Goal: Transaction & Acquisition: Obtain resource

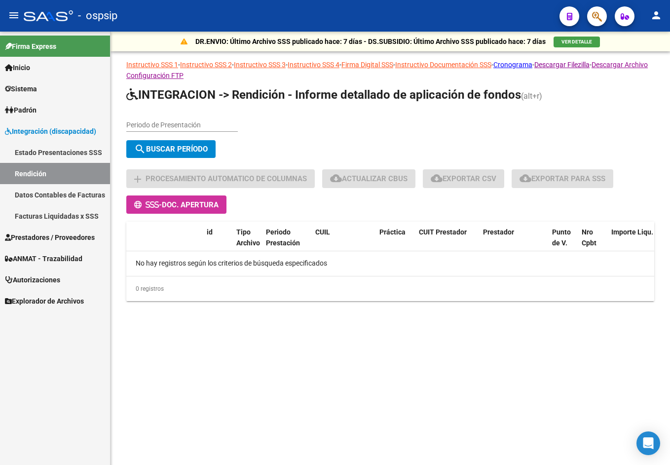
click at [37, 110] on span "Padrón" at bounding box center [21, 110] width 32 height 11
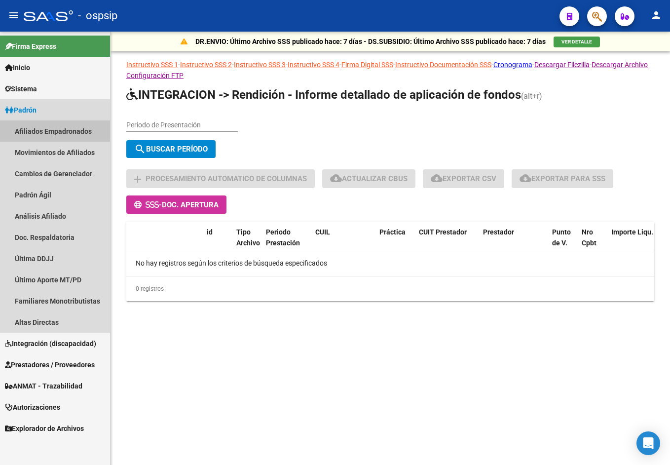
click at [64, 130] on link "Afiliados Empadronados" at bounding box center [55, 130] width 110 height 21
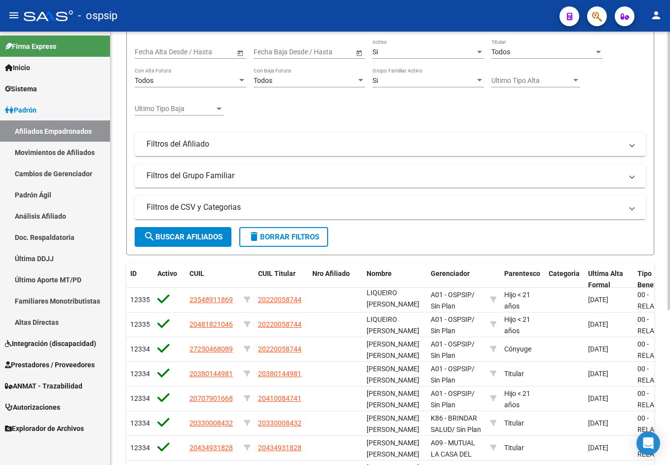
scroll to position [49, 0]
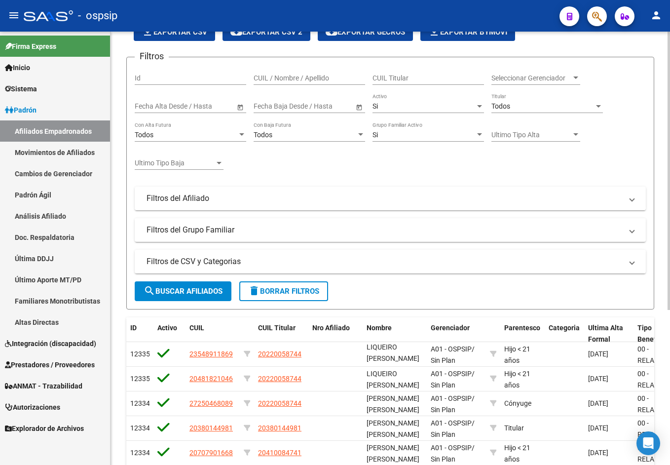
click at [290, 102] on input "text" at bounding box center [272, 106] width 36 height 8
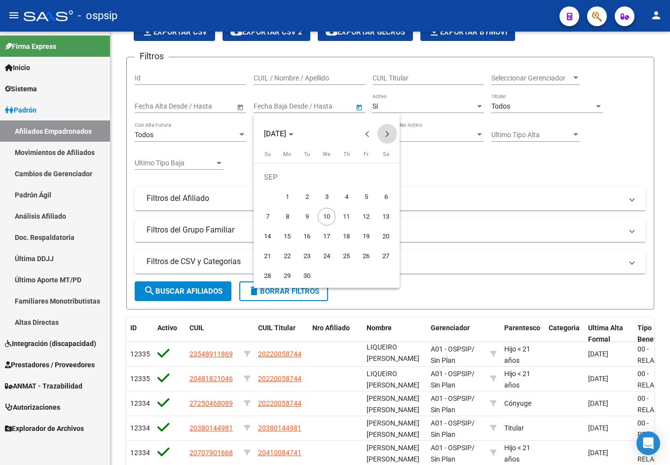
click at [386, 139] on span "Next month" at bounding box center [388, 134] width 20 height 20
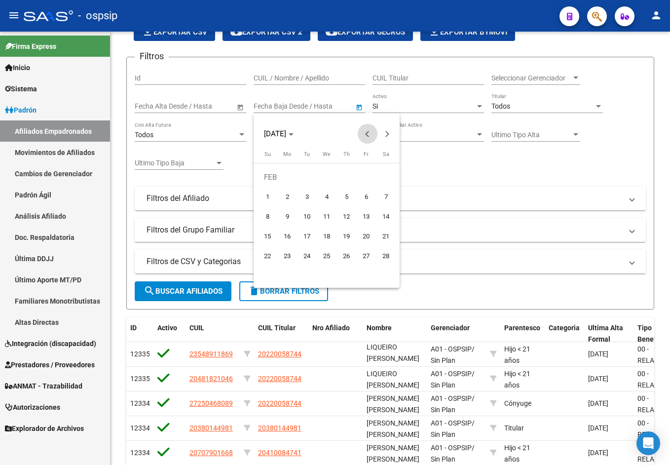
click at [365, 136] on span "Previous month" at bounding box center [368, 134] width 20 height 20
click at [329, 271] on span "31" at bounding box center [327, 276] width 18 height 18
click at [370, 135] on button "Previous month" at bounding box center [368, 134] width 20 height 20
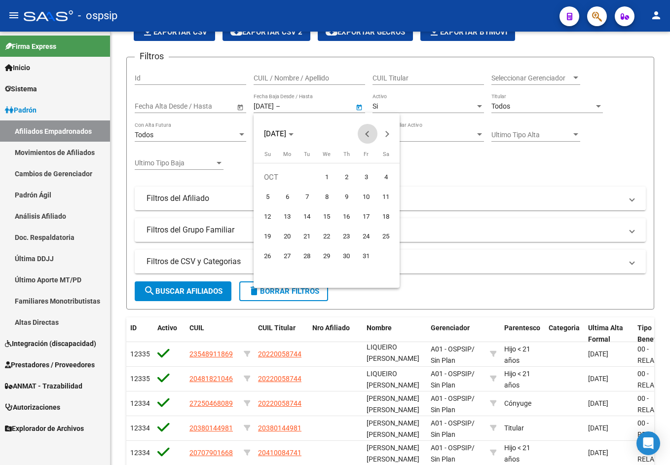
click at [370, 135] on button "Previous month" at bounding box center [368, 134] width 20 height 20
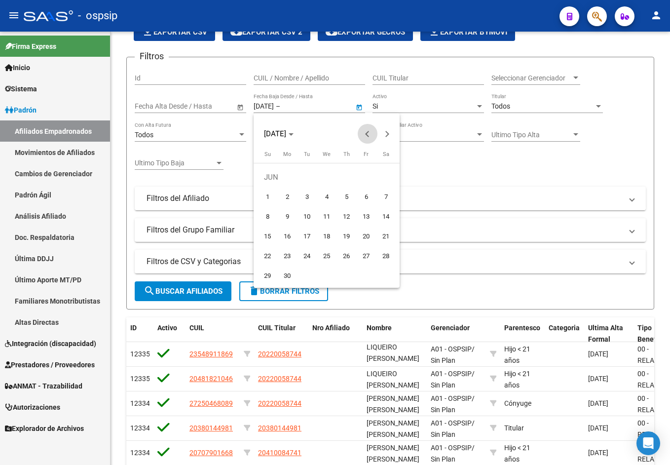
click at [370, 135] on button "Previous month" at bounding box center [368, 134] width 20 height 20
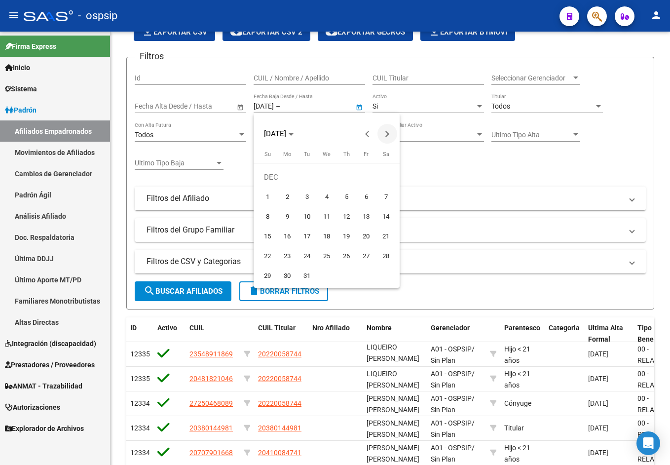
click at [386, 133] on button "Next month" at bounding box center [388, 134] width 20 height 20
click at [363, 256] on span "31" at bounding box center [366, 256] width 18 height 18
click at [464, 197] on div at bounding box center [335, 232] width 670 height 465
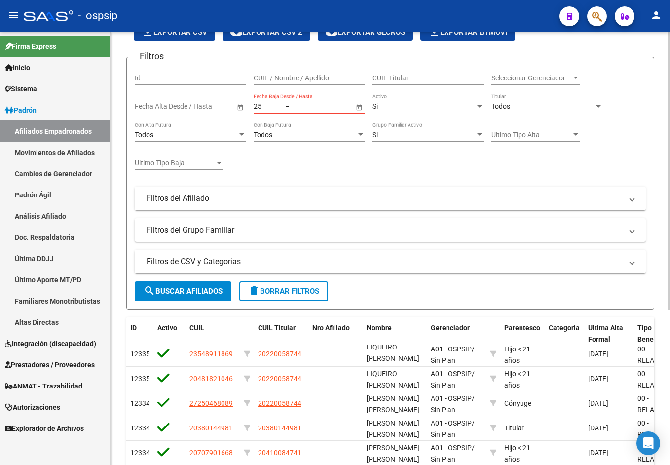
type input "5"
click at [328, 170] on div "Filtros Id CUIL / Nombre / Apellido CUIL Titular Seleccionar Gerenciador Selecc…" at bounding box center [390, 153] width 511 height 177
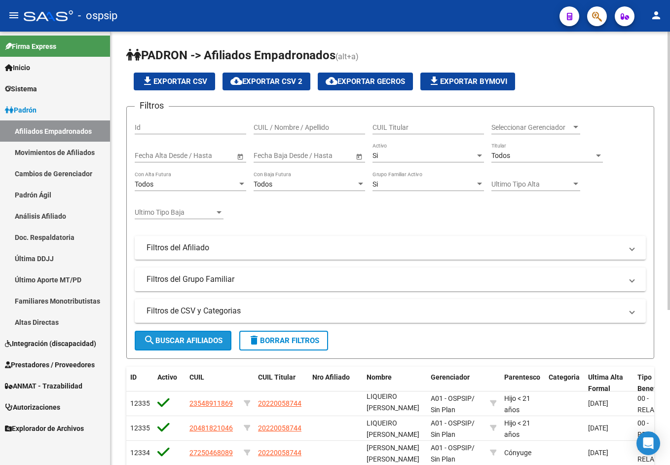
click at [194, 341] on span "search Buscar Afiliados" at bounding box center [183, 340] width 79 height 9
click at [162, 154] on input "text" at bounding box center [153, 156] width 36 height 8
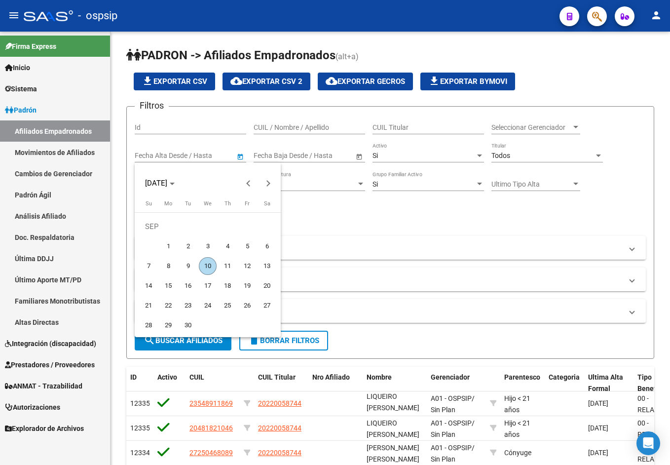
click at [200, 153] on div at bounding box center [335, 232] width 670 height 465
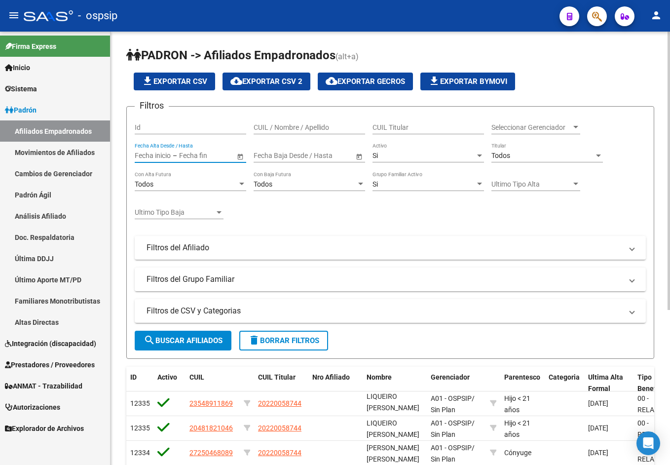
click at [237, 159] on span "Open calendar" at bounding box center [241, 156] width 24 height 24
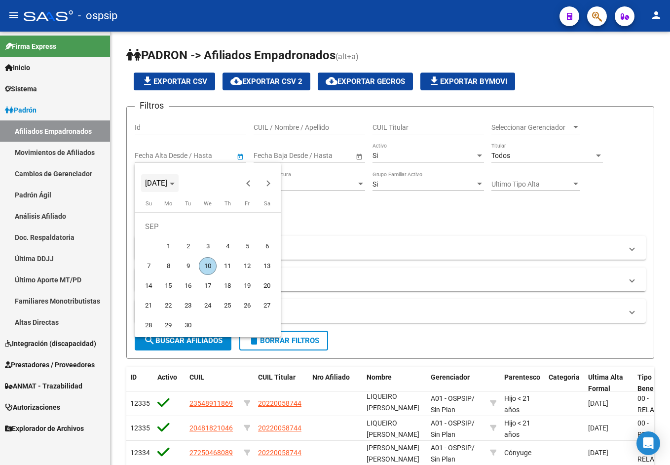
click at [167, 182] on span "[DATE]" at bounding box center [156, 183] width 22 height 9
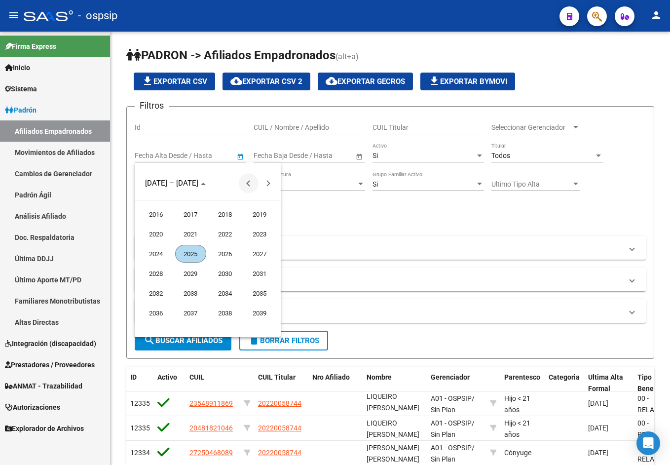
click at [248, 188] on span "Previous 24 years" at bounding box center [249, 183] width 20 height 20
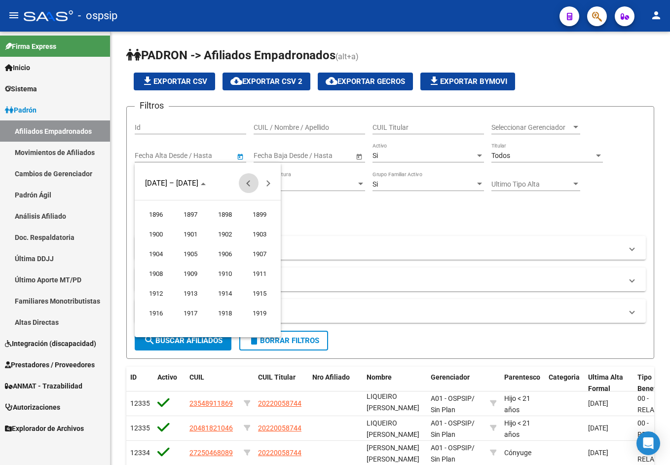
click at [248, 188] on span "Previous 24 years" at bounding box center [249, 183] width 20 height 20
click at [153, 215] on span "1872" at bounding box center [156, 214] width 31 height 18
click at [159, 234] on span "JAN" at bounding box center [156, 234] width 31 height 18
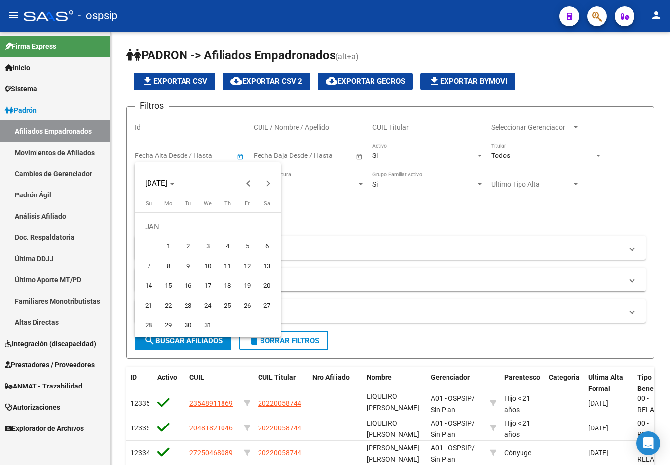
click at [172, 245] on span "1" at bounding box center [168, 246] width 18 height 18
type input "[DATE]"
click at [271, 185] on span "Next month" at bounding box center [269, 183] width 20 height 20
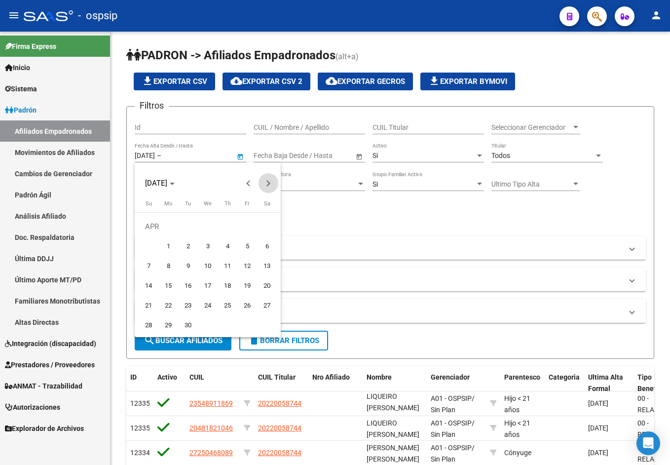
click at [271, 185] on span "Next month" at bounding box center [269, 183] width 20 height 20
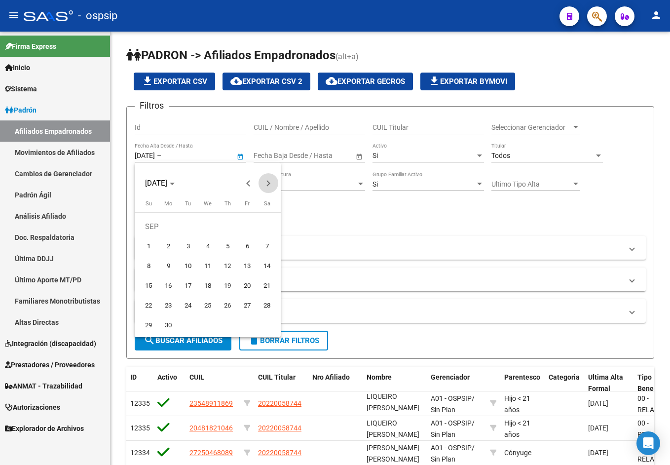
click at [271, 185] on span "Next month" at bounding box center [269, 183] width 20 height 20
click at [179, 183] on span "Choose month and year" at bounding box center [160, 183] width 38 height 24
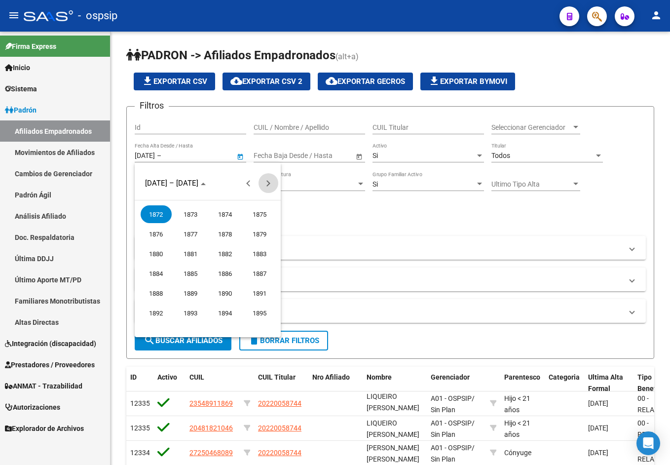
click at [269, 181] on span "Next 24 years" at bounding box center [269, 183] width 20 height 20
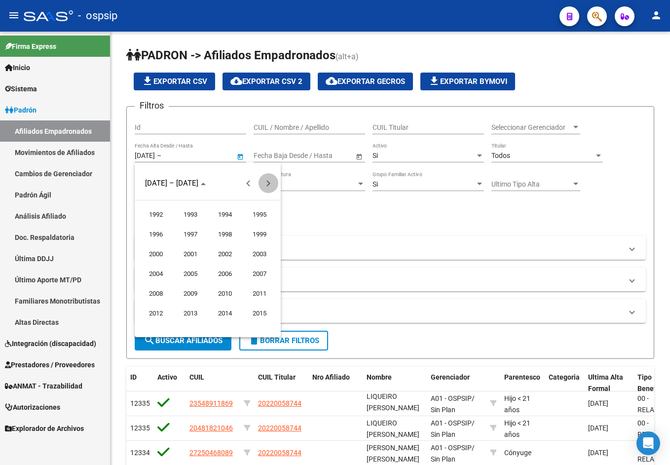
click at [269, 181] on span "Next 24 years" at bounding box center [269, 183] width 20 height 20
click at [157, 252] on span "2024" at bounding box center [156, 254] width 31 height 18
click at [262, 274] on span "DEC" at bounding box center [259, 274] width 31 height 18
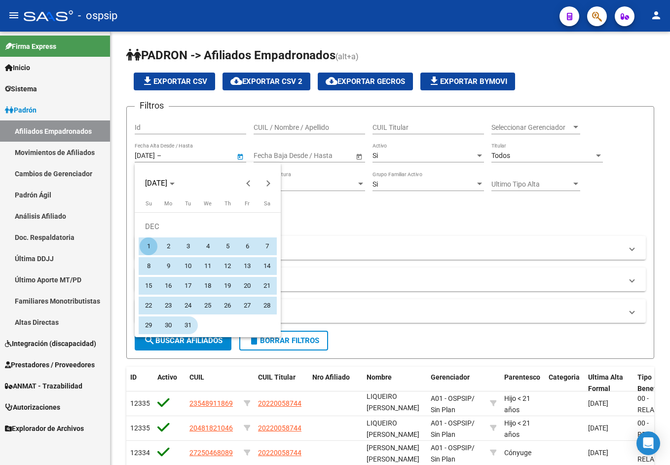
click at [186, 327] on span "31" at bounding box center [188, 325] width 18 height 18
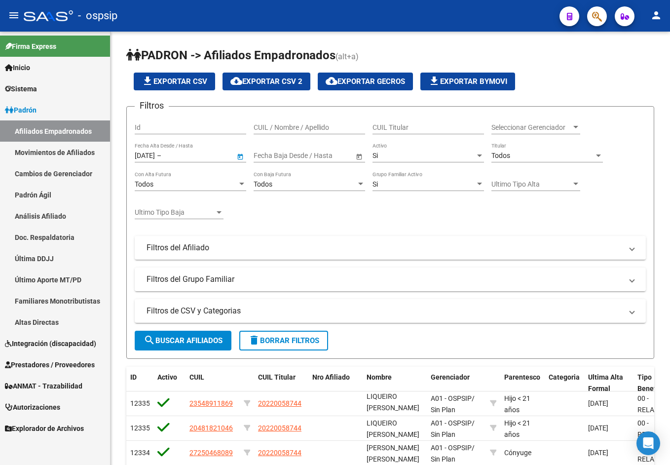
type input "[DATE]"
click at [198, 338] on span "search Buscar Afiliados" at bounding box center [183, 340] width 79 height 9
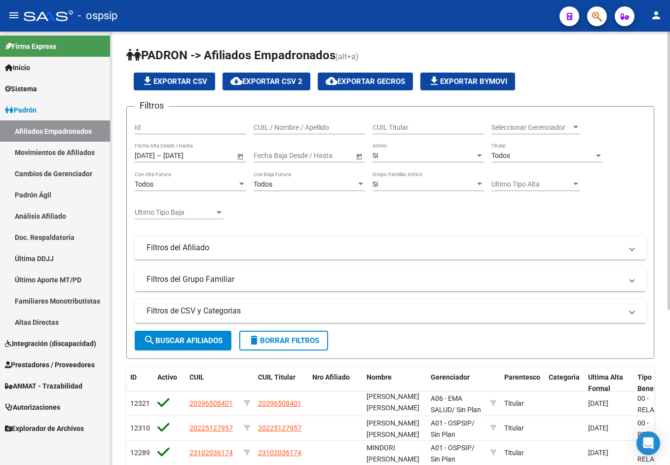
click at [187, 83] on span "file_download Exportar CSV" at bounding box center [175, 81] width 66 height 9
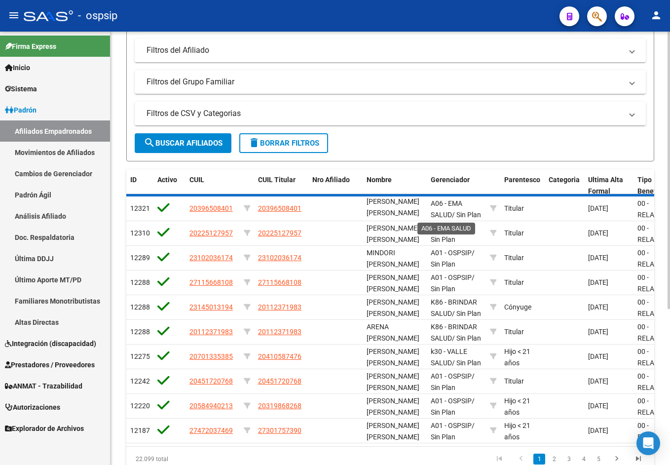
scroll to position [13, 0]
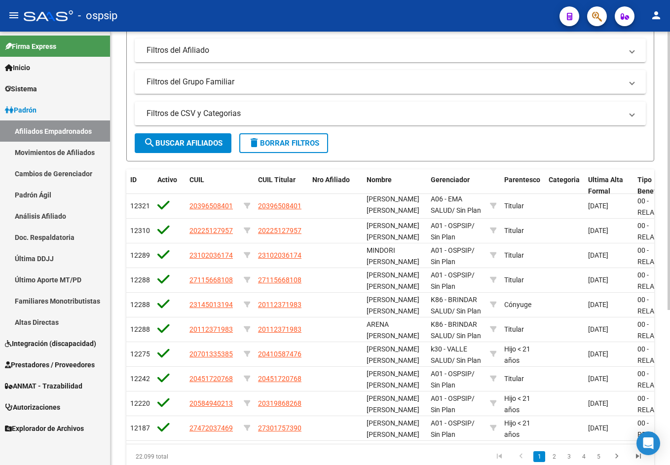
click at [621, 155] on form "Filtros Id CUIL / Nombre / Apellido CUIL Titular Seleccionar Gerenciador Selecc…" at bounding box center [390, 35] width 528 height 253
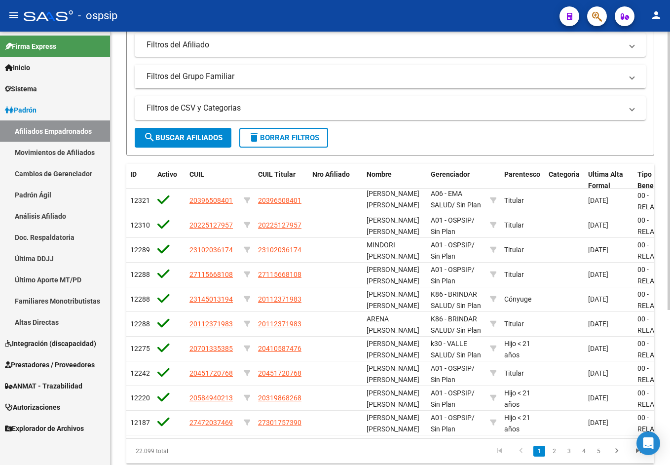
scroll to position [93, 0]
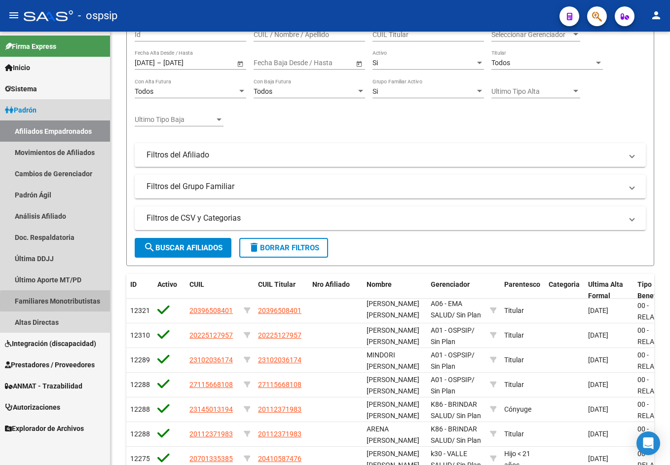
click at [78, 301] on link "Familiares Monotributistas" at bounding box center [55, 300] width 110 height 21
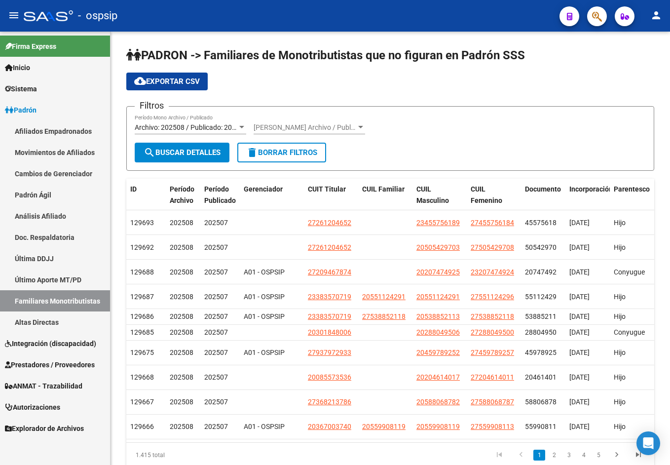
click at [60, 84] on link "Sistema" at bounding box center [55, 88] width 110 height 21
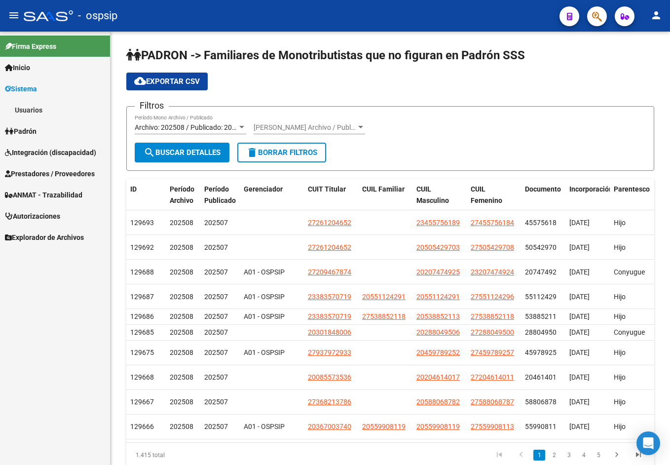
click at [64, 129] on link "Padrón" at bounding box center [55, 130] width 110 height 21
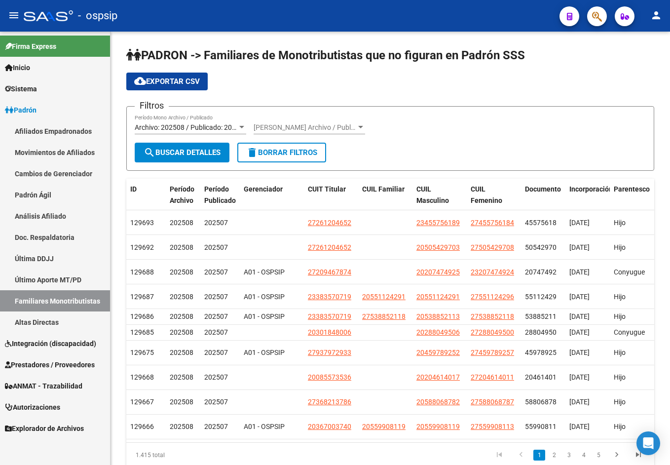
click at [68, 130] on link "Afiliados Empadronados" at bounding box center [55, 130] width 110 height 21
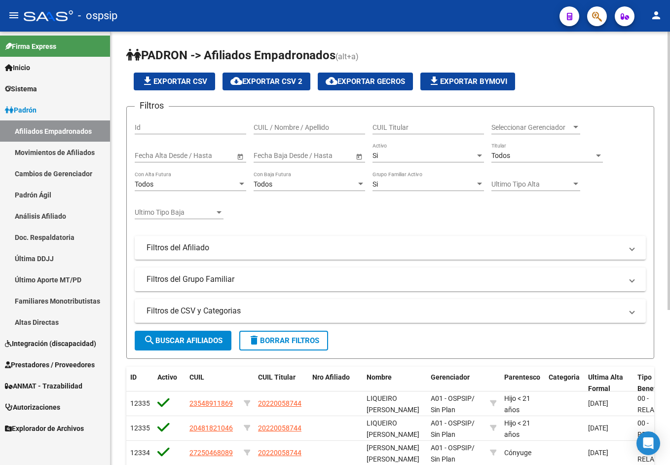
click at [515, 137] on div "Seleccionar Gerenciador Seleccionar Gerenciador" at bounding box center [536, 129] width 89 height 28
click at [522, 130] on span "Seleccionar Gerenciador" at bounding box center [532, 127] width 80 height 8
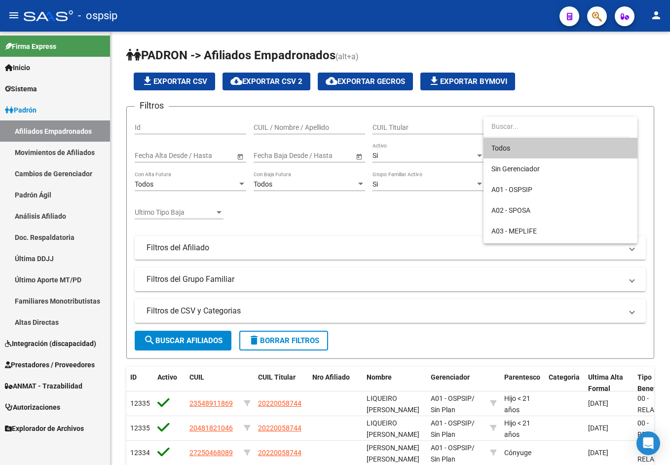
click at [409, 220] on div at bounding box center [335, 232] width 670 height 465
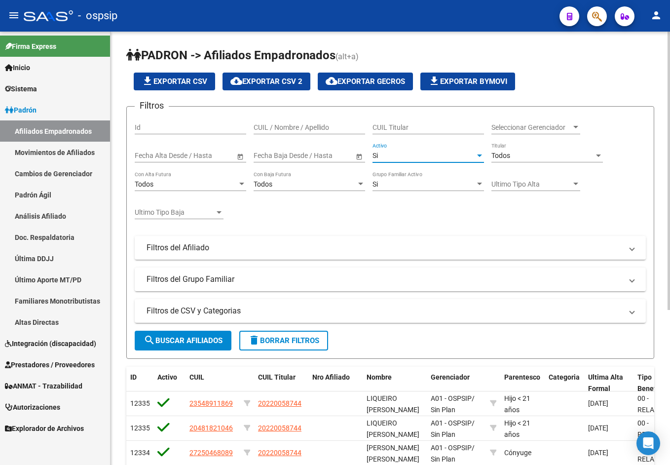
click at [420, 152] on div "Si" at bounding box center [424, 156] width 103 height 8
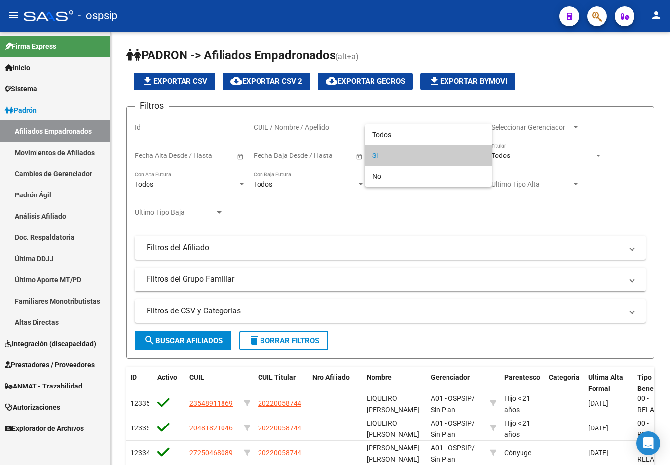
click at [416, 156] on span "Si" at bounding box center [429, 155] width 112 height 21
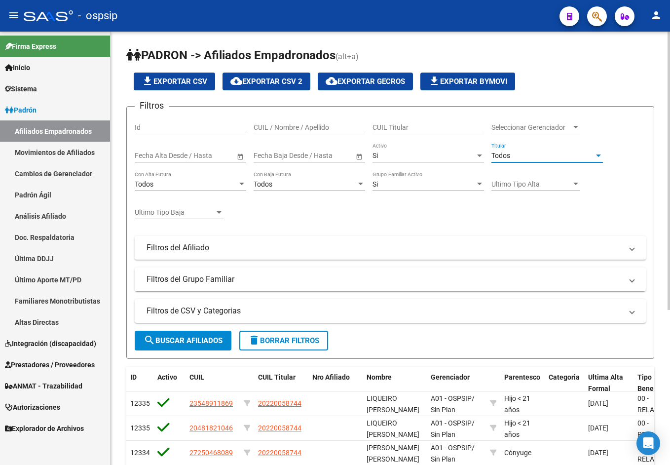
click at [509, 157] on span "Todos" at bounding box center [501, 156] width 19 height 8
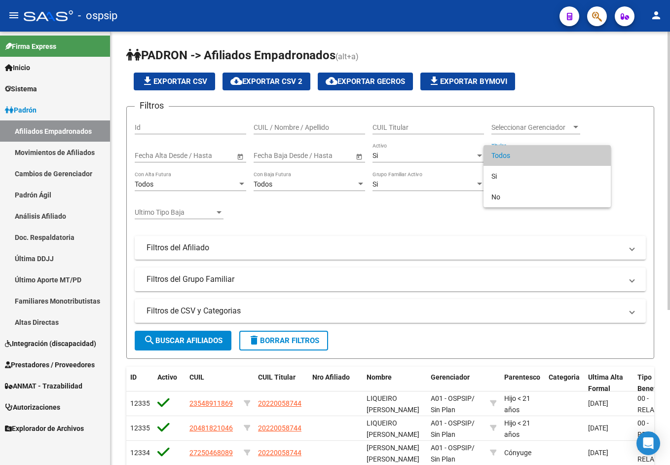
click at [509, 157] on span "Todos" at bounding box center [548, 155] width 112 height 21
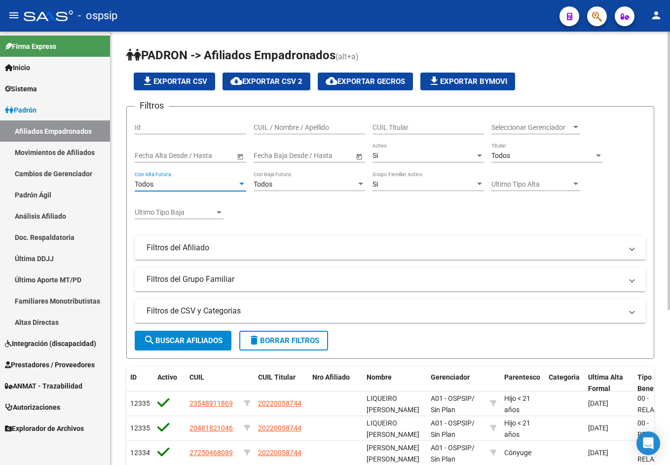
click at [221, 182] on div "Todos" at bounding box center [186, 184] width 103 height 8
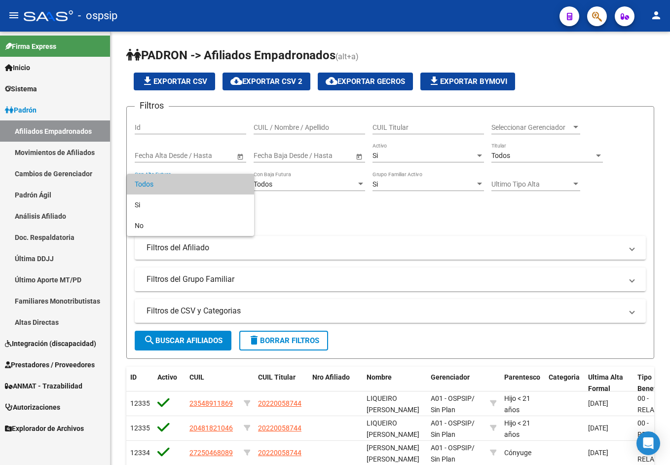
click at [220, 182] on span "Todos" at bounding box center [191, 184] width 112 height 21
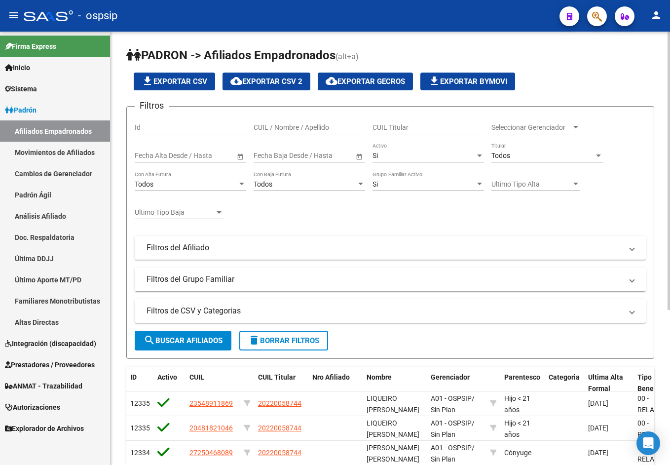
click at [220, 206] on div "Ultimo Tipo Baja Ultimo Tipo Baja" at bounding box center [179, 209] width 89 height 20
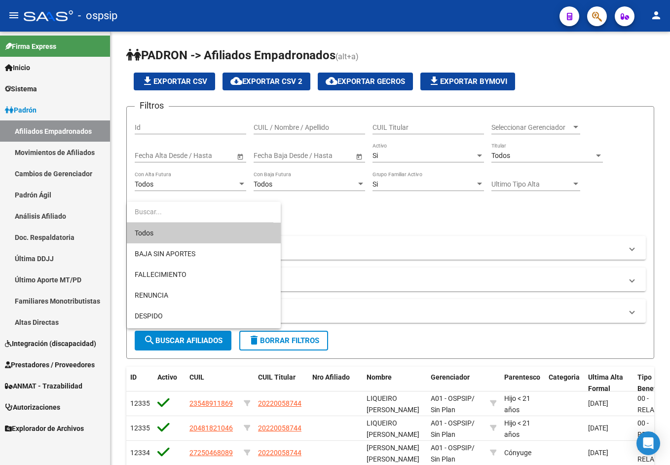
click at [474, 237] on div at bounding box center [335, 232] width 670 height 465
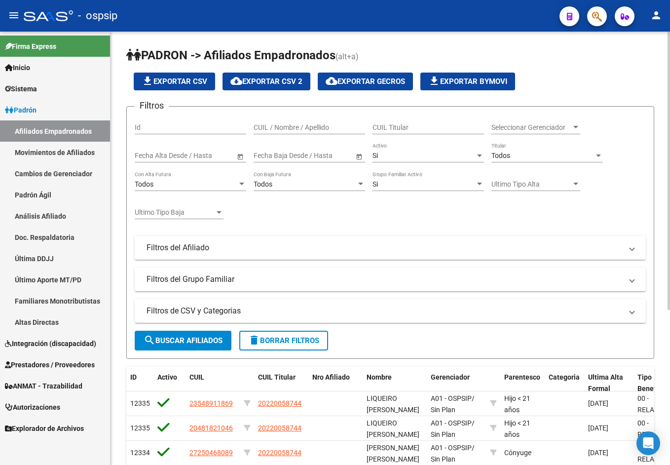
click at [558, 160] on div "Todos Titular" at bounding box center [548, 153] width 112 height 20
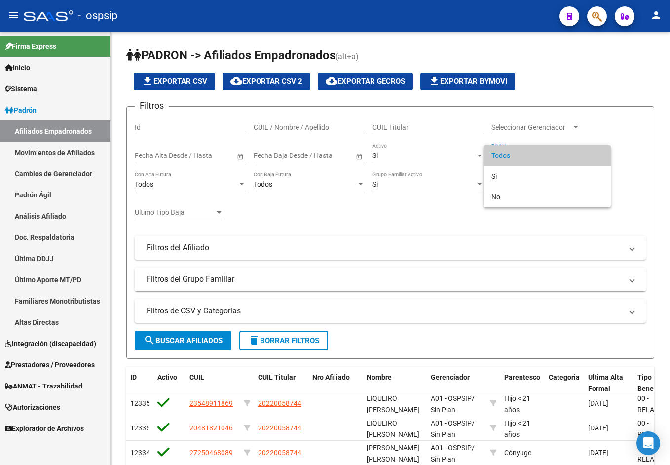
click at [561, 153] on span "Todos" at bounding box center [548, 155] width 112 height 21
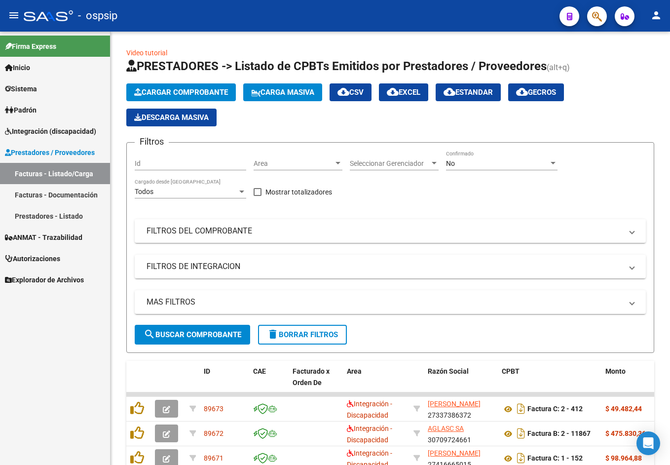
click at [35, 111] on span "Padrón" at bounding box center [21, 110] width 32 height 11
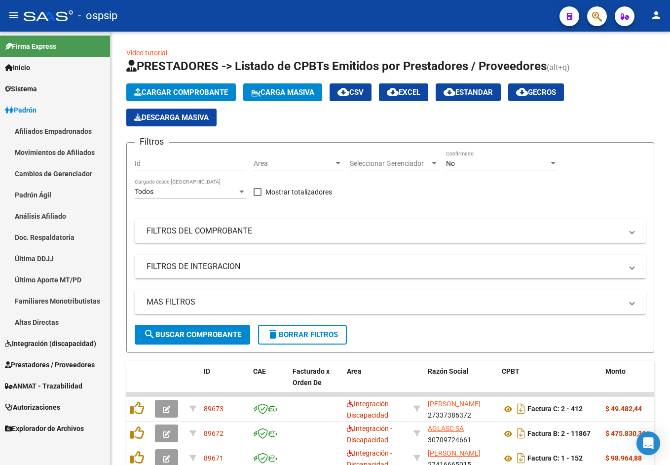
click at [60, 127] on link "Afiliados Empadronados" at bounding box center [55, 130] width 110 height 21
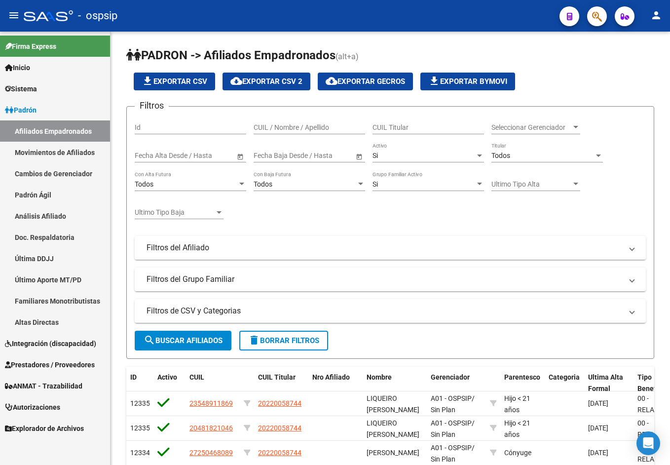
click at [68, 263] on link "Última DDJJ" at bounding box center [55, 258] width 110 height 21
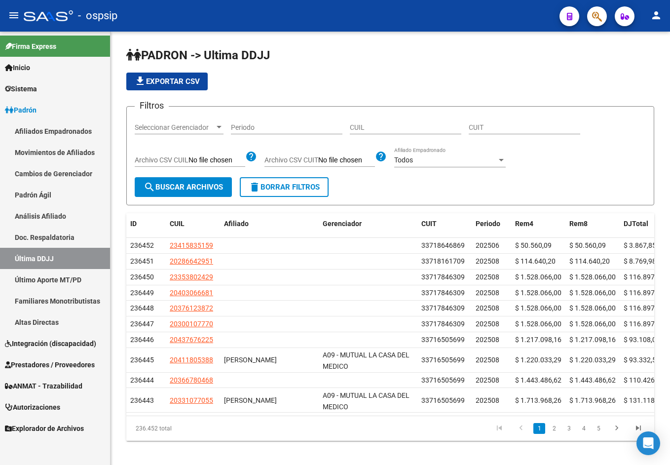
click at [74, 277] on link "Último Aporte MT/PD" at bounding box center [55, 279] width 110 height 21
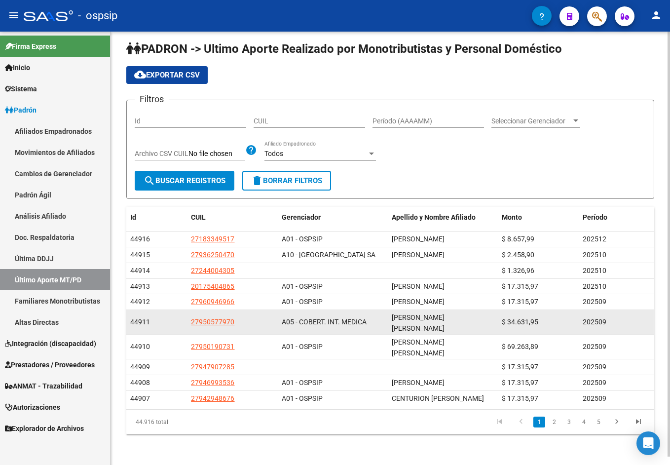
scroll to position [8, 0]
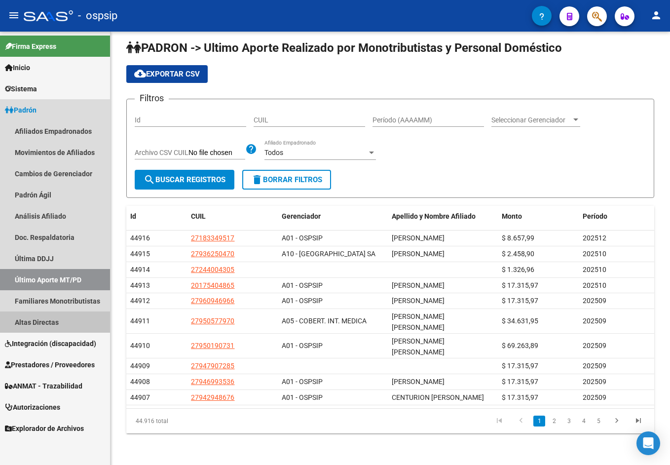
click at [52, 328] on link "Altas Directas" at bounding box center [55, 322] width 110 height 21
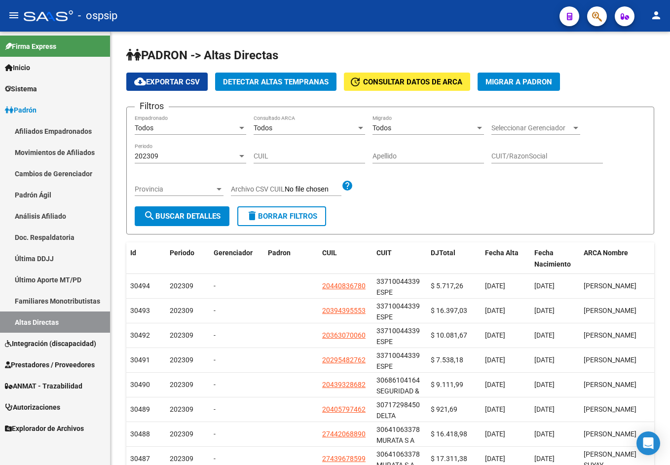
click at [59, 129] on link "Afiliados Empadronados" at bounding box center [55, 130] width 110 height 21
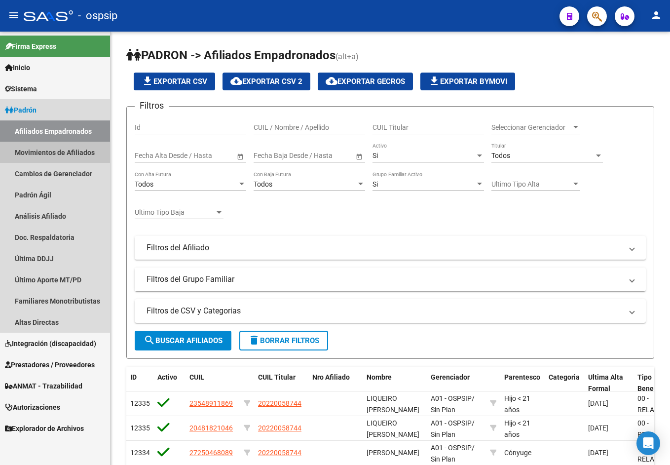
click at [60, 154] on link "Movimientos de Afiliados" at bounding box center [55, 152] width 110 height 21
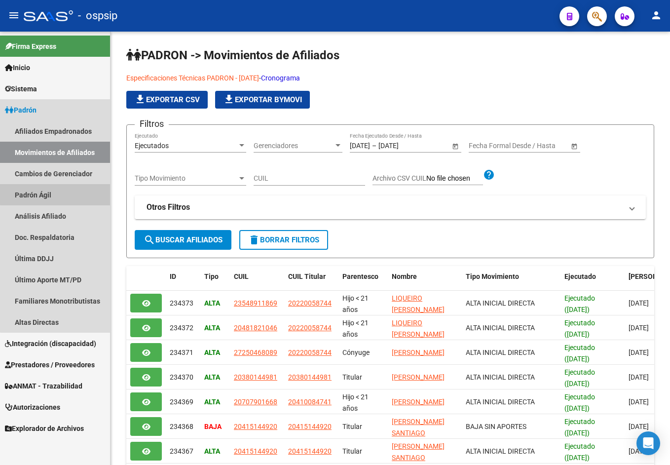
click at [58, 185] on link "Padrón Ágil" at bounding box center [55, 194] width 110 height 21
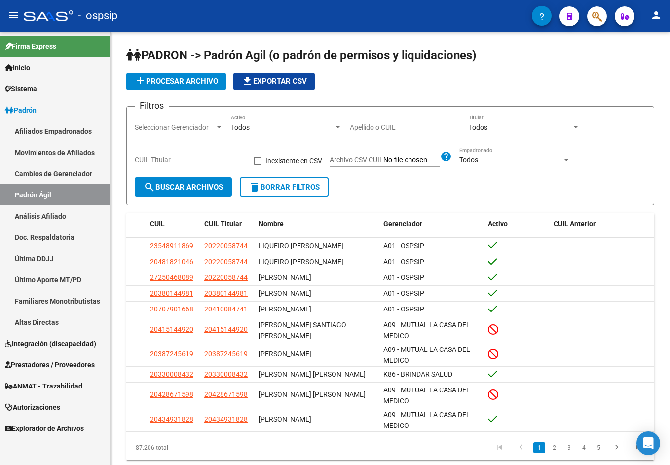
click at [64, 170] on link "Cambios de Gerenciador" at bounding box center [55, 173] width 110 height 21
